Goal: Check status: Check status

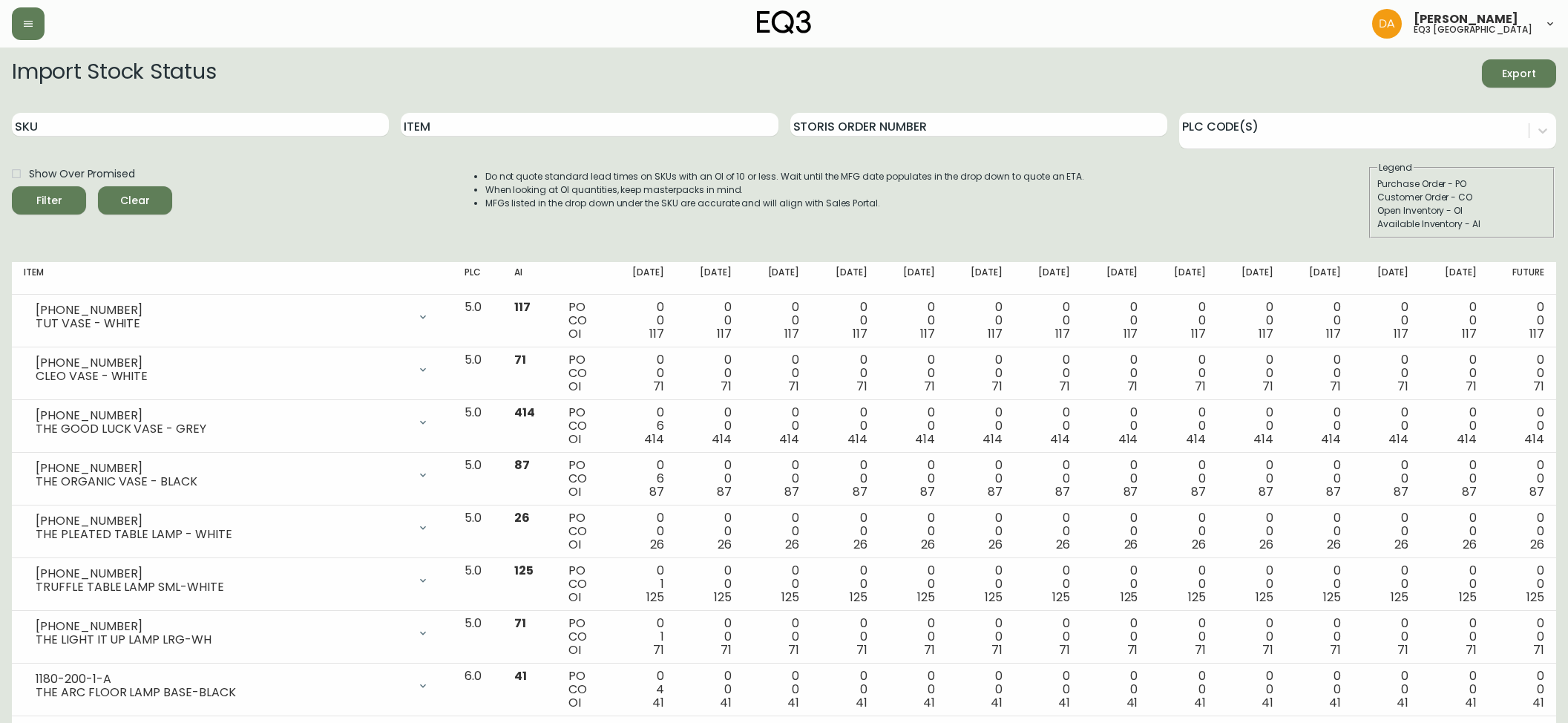
click at [224, 131] on input "SKU" at bounding box center [200, 125] width 377 height 24
paste input "[PHONE_NUMBER]"
type input "[PHONE_NUMBER]"
click at [54, 196] on span "Filter" at bounding box center [49, 201] width 26 height 18
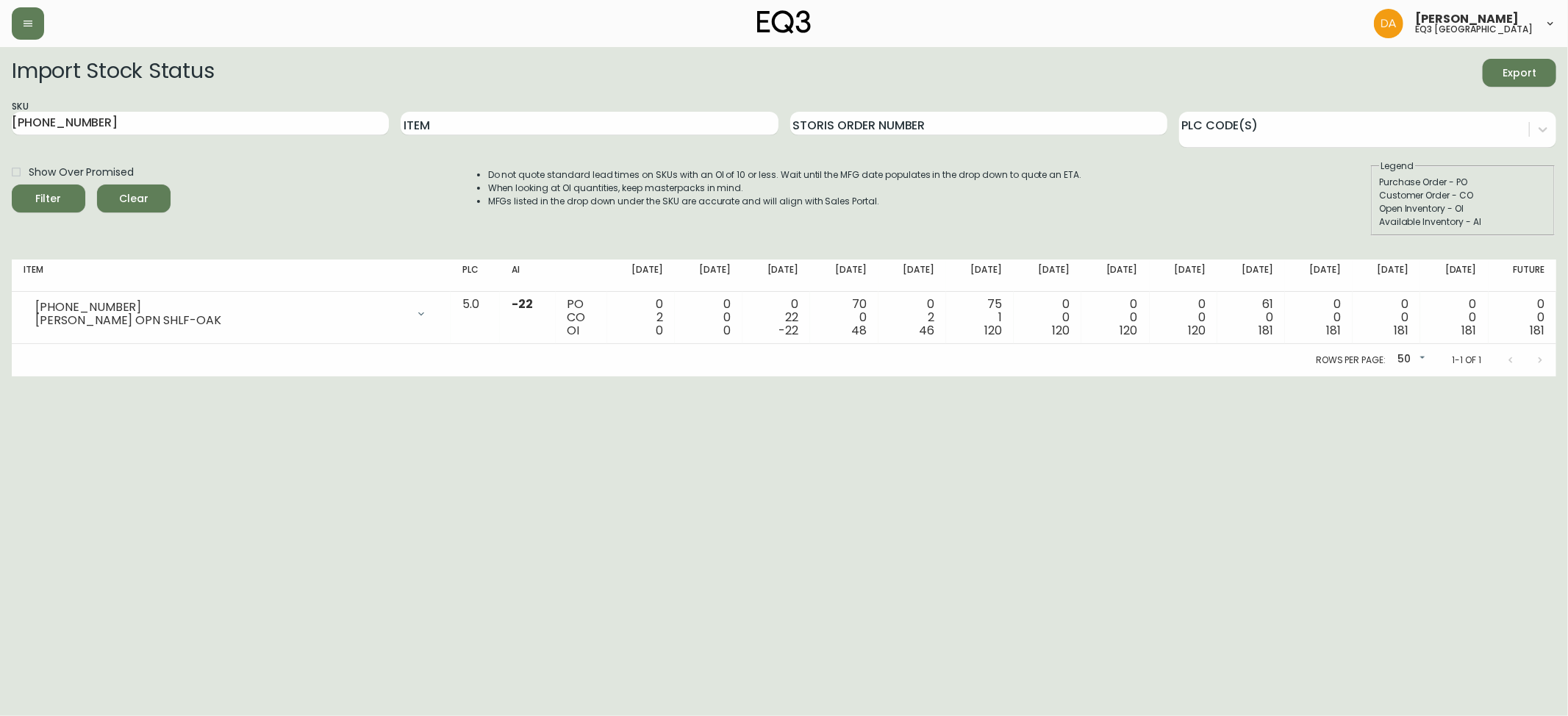
click at [57, 376] on html "[PERSON_NAME] eq3 calgary Import Stock Status Export SKU [PHONE_NUMBER] Item St…" at bounding box center [784, 188] width 1568 height 376
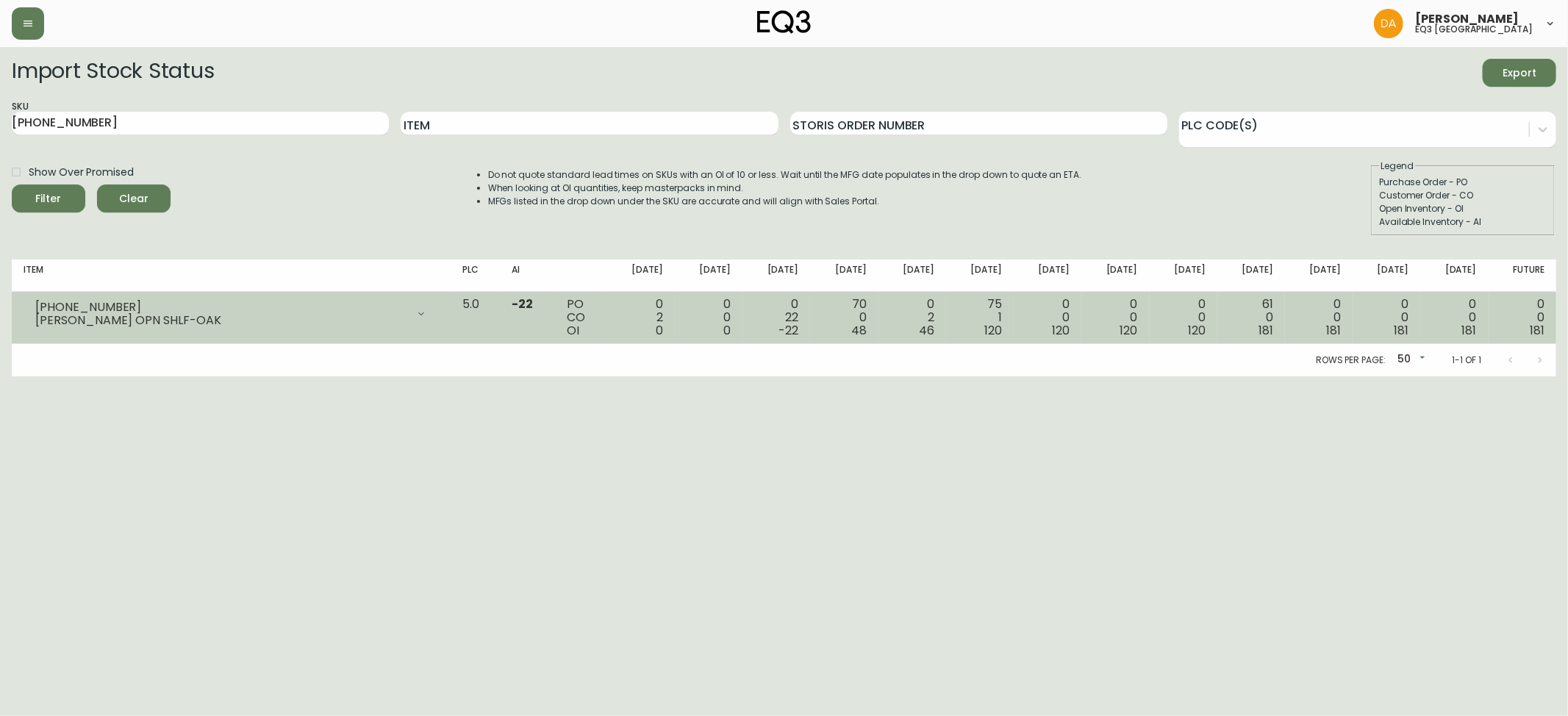
click at [110, 298] on div "[PHONE_NUMBER] [PERSON_NAME] OPN SHLF-OAK" at bounding box center [231, 314] width 415 height 33
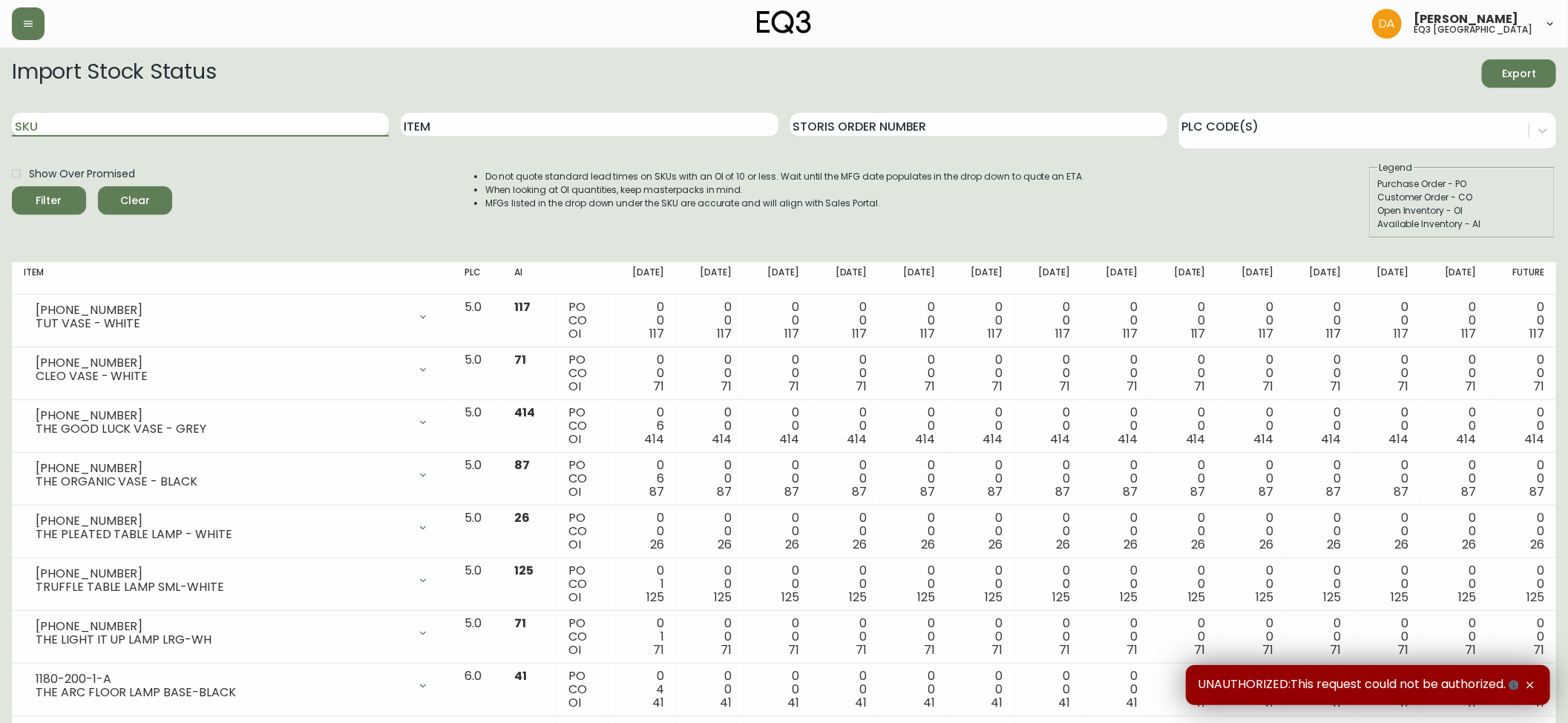
click at [54, 128] on input "SKU" at bounding box center [200, 125] width 377 height 24
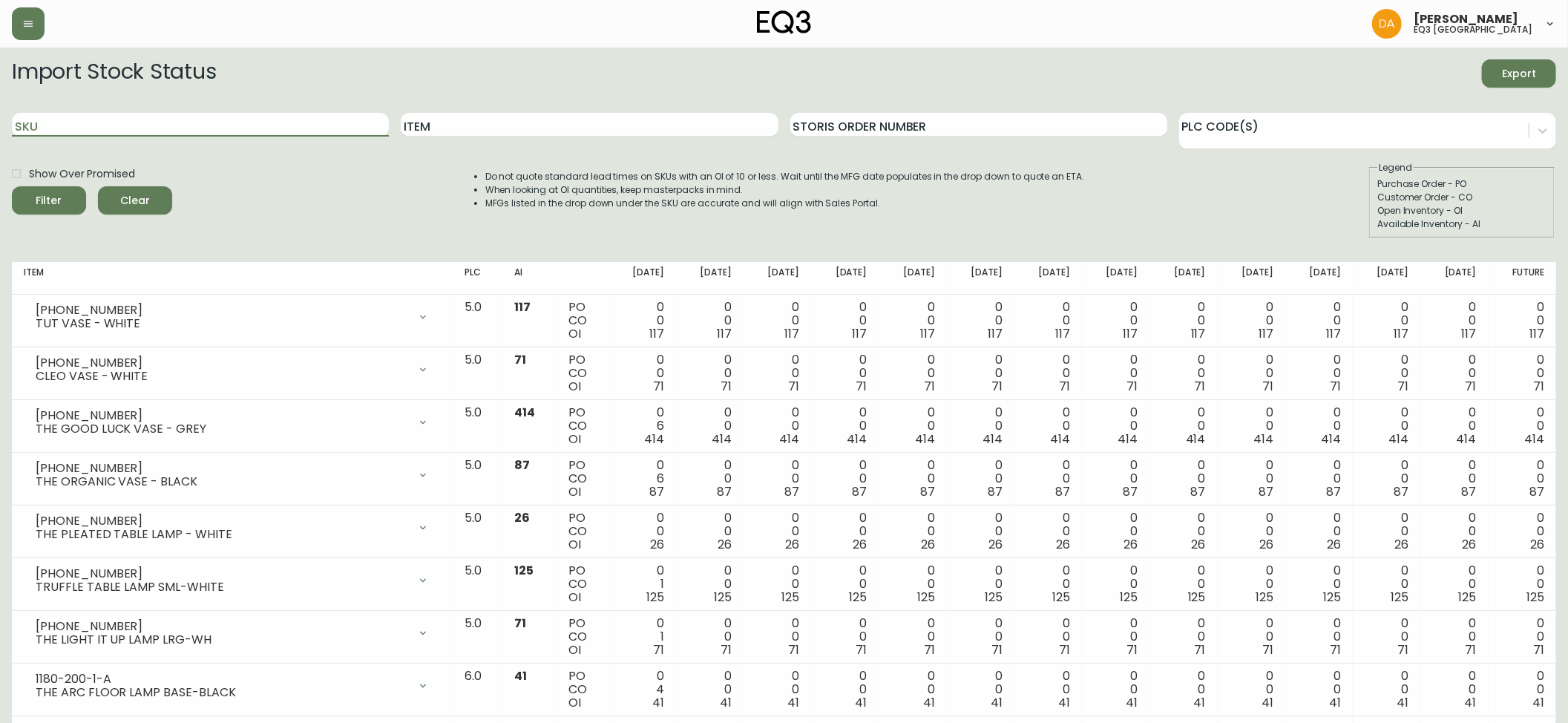
paste input "3130-060-1"
type input "3130-060-1"
click at [54, 194] on div "Filter" at bounding box center [49, 201] width 26 height 18
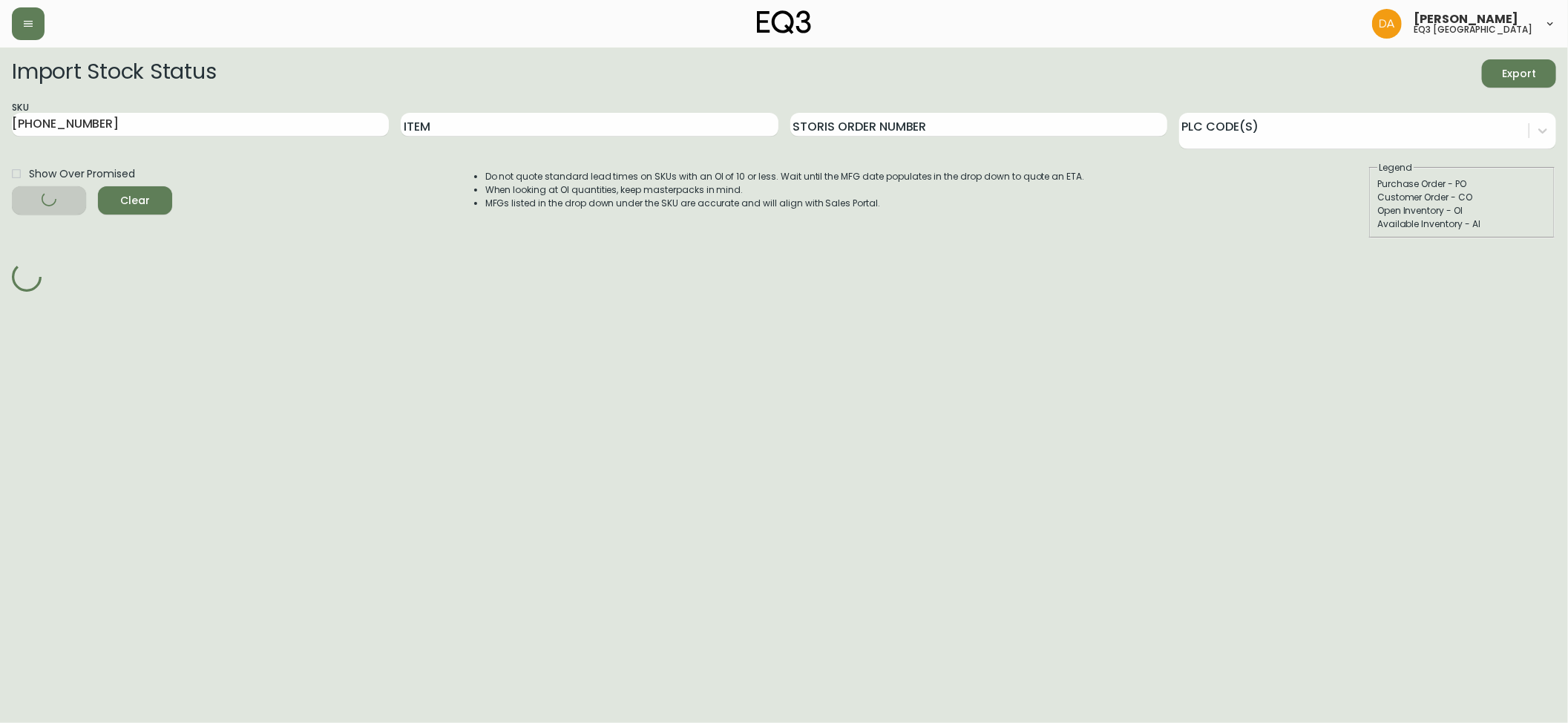
click at [54, 194] on div "Filter Clear" at bounding box center [92, 200] width 161 height 28
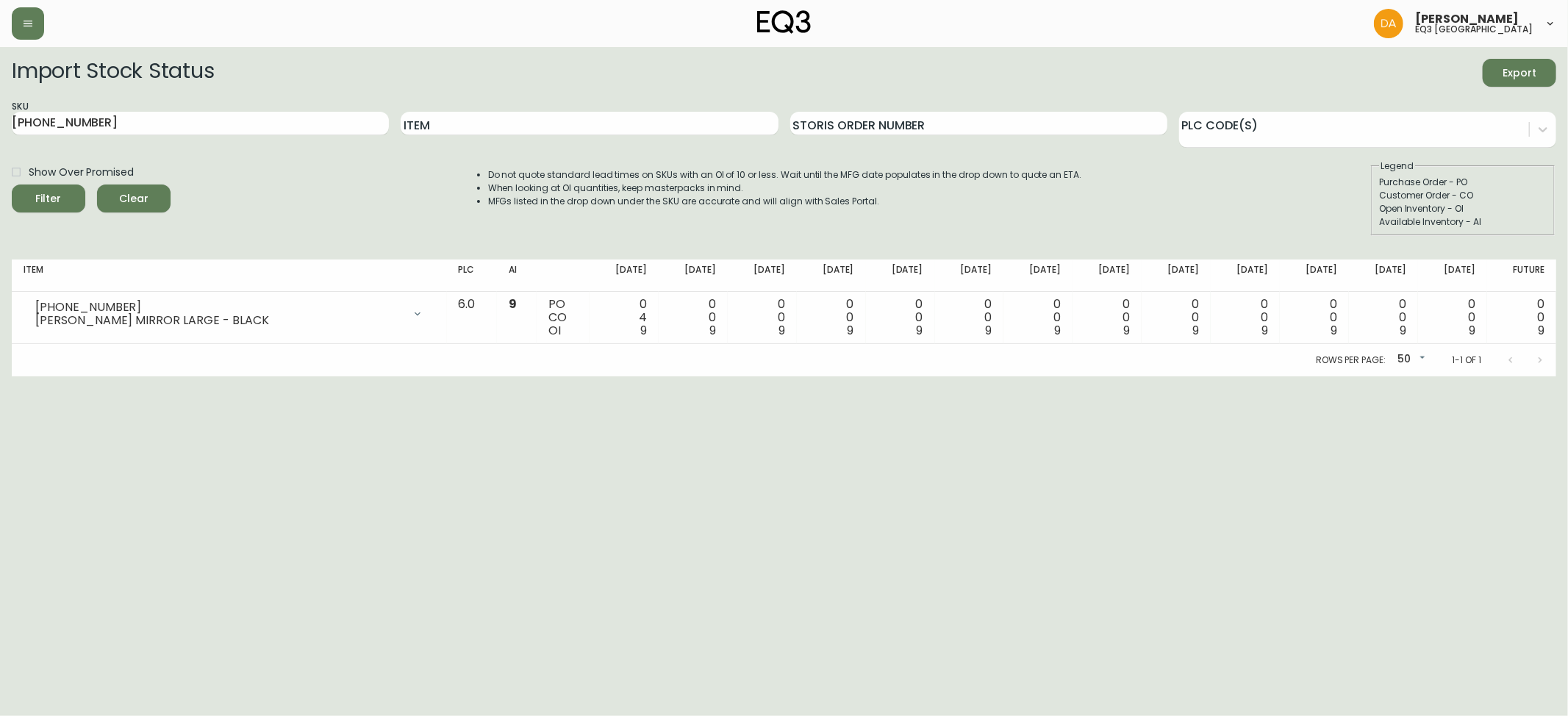
click at [44, 376] on html "Dominic Adam eq3 calgary Import Stock Status Export SKU 3130-060-1 Item Storis …" at bounding box center [784, 188] width 1568 height 376
click at [134, 197] on span "Clear" at bounding box center [133, 199] width 50 height 18
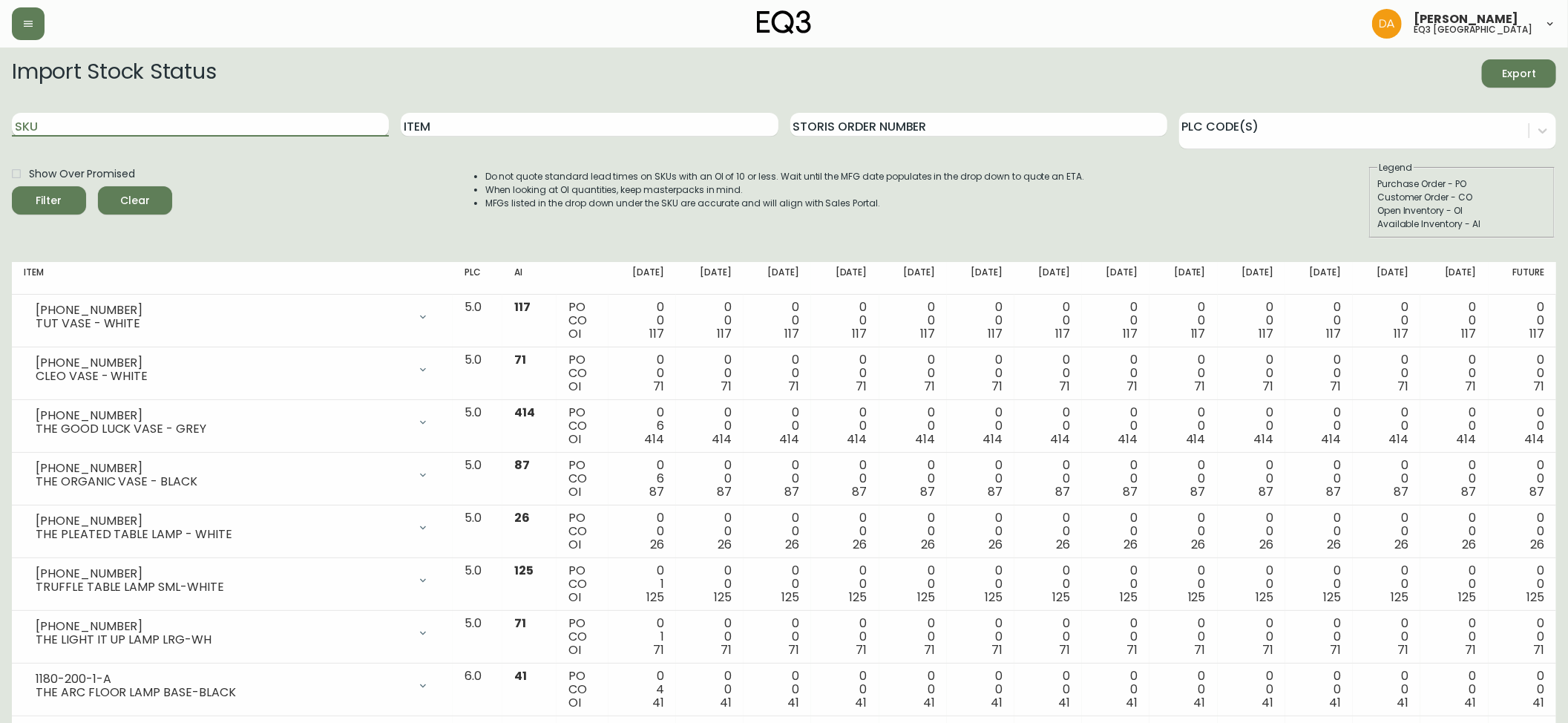
click at [46, 125] on input "SKU" at bounding box center [200, 125] width 377 height 24
paste input "[PHONE_NUMBER]"
type input "[PHONE_NUMBER]"
click at [60, 197] on div "Filter" at bounding box center [49, 201] width 26 height 18
